Goal: Task Accomplishment & Management: Use online tool/utility

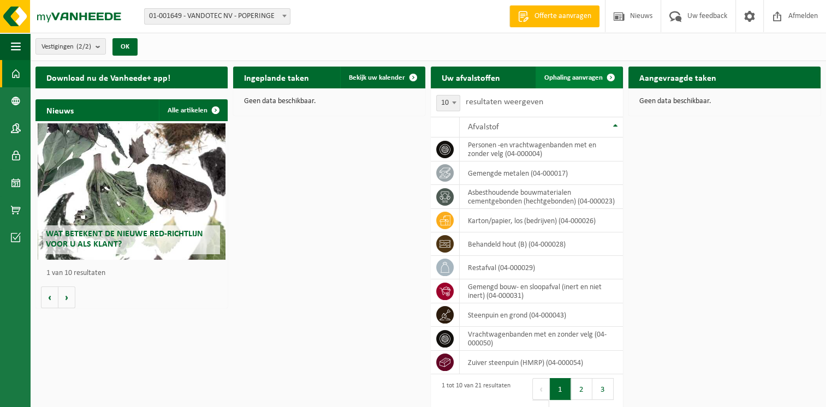
click at [576, 74] on span "Ophaling aanvragen" at bounding box center [574, 77] width 58 height 7
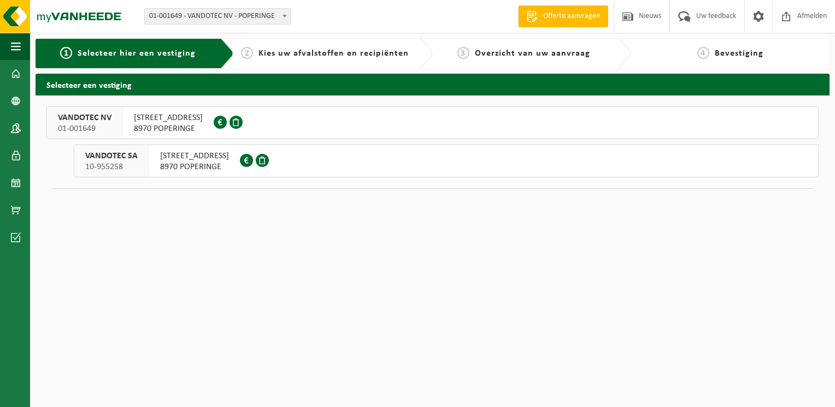
click at [145, 117] on span "[STREET_ADDRESS]" at bounding box center [168, 118] width 69 height 11
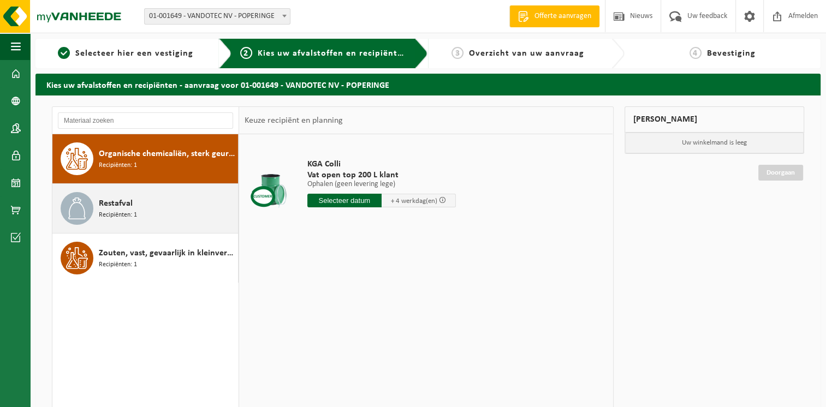
click at [121, 205] on span "Restafval" at bounding box center [116, 203] width 34 height 13
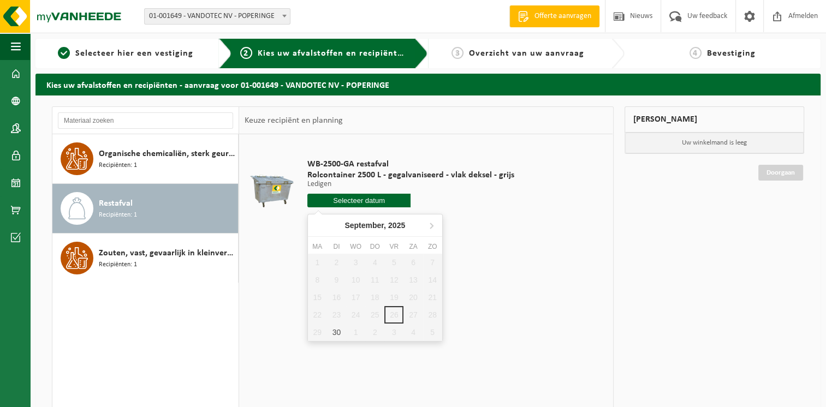
click at [344, 200] on input "text" at bounding box center [359, 201] width 104 height 14
click at [336, 332] on div "30" at bounding box center [336, 332] width 19 height 17
type input "Van 2025-09-30"
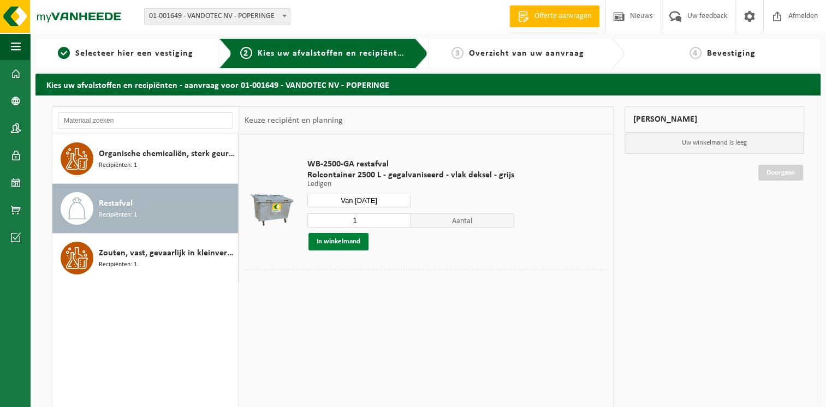
click at [338, 242] on button "In winkelmand" at bounding box center [339, 241] width 60 height 17
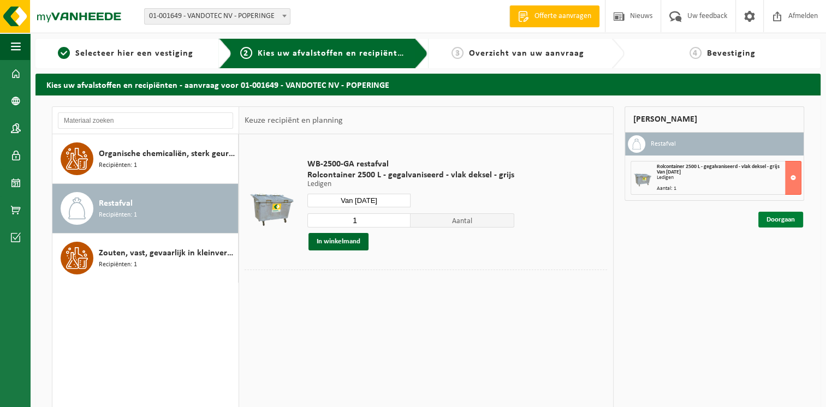
click at [779, 217] on link "Doorgaan" at bounding box center [781, 220] width 45 height 16
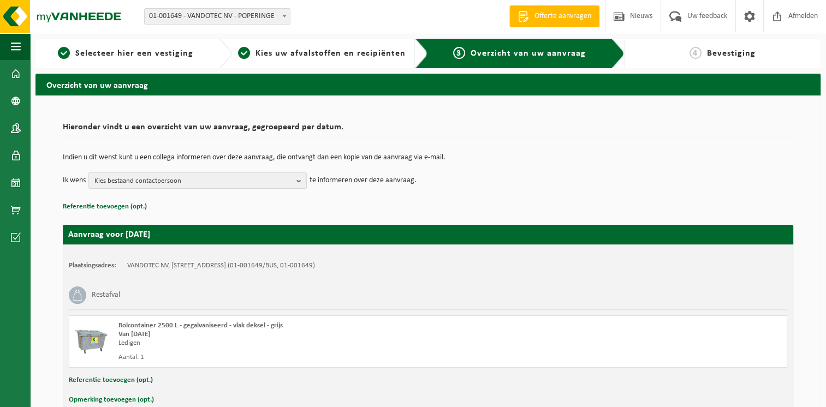
scroll to position [60, 0]
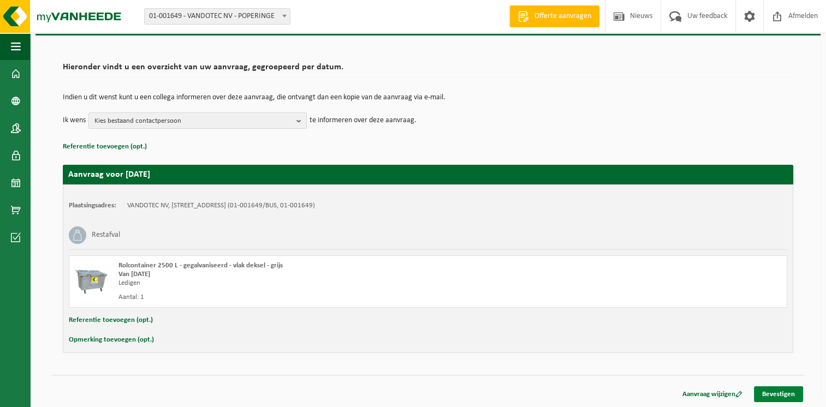
click at [777, 393] on link "Bevestigen" at bounding box center [778, 395] width 49 height 16
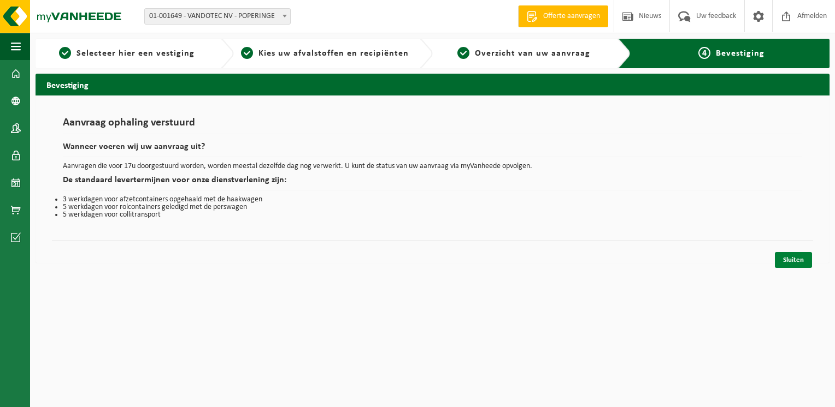
click at [793, 257] on link "Sluiten" at bounding box center [792, 260] width 37 height 16
